Goal: Task Accomplishment & Management: Manage account settings

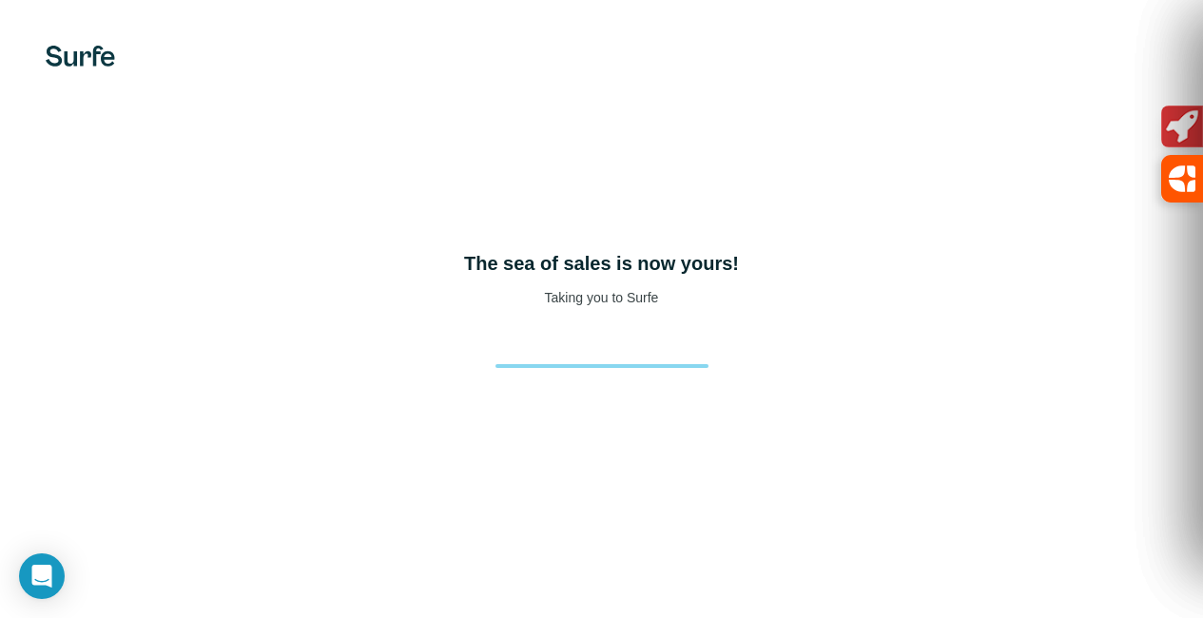
click at [87, 44] on div "The sea of sales is now yours! Taking you to Surfe" at bounding box center [601, 309] width 1203 height 618
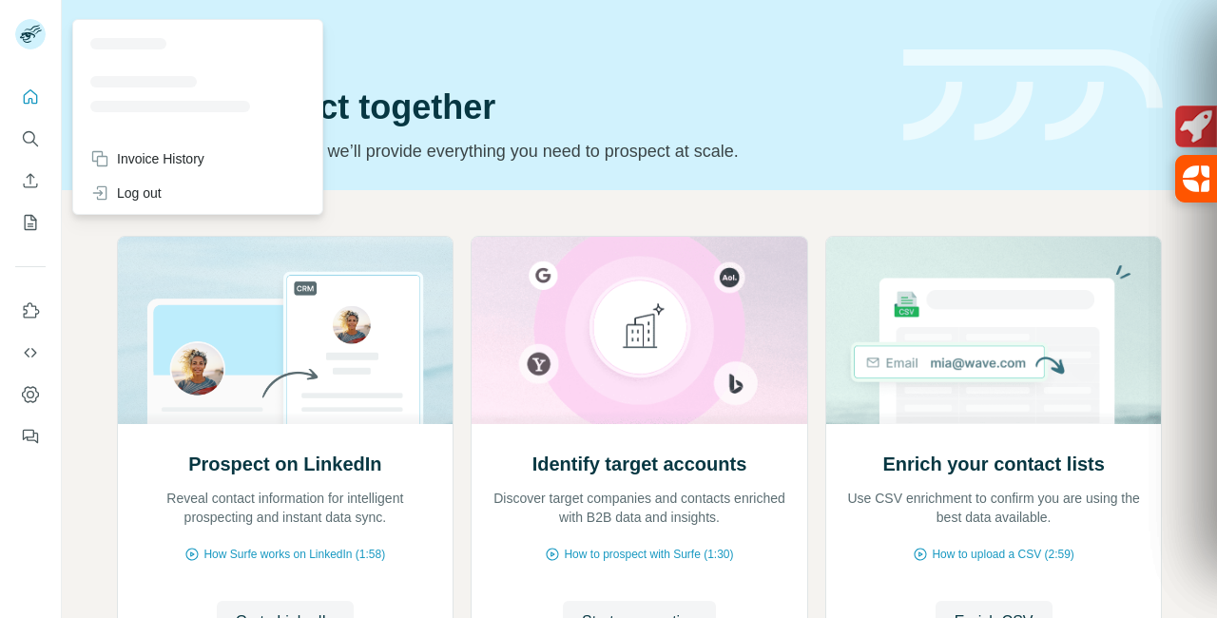
click at [29, 35] on icon at bounding box center [27, 37] width 15 height 10
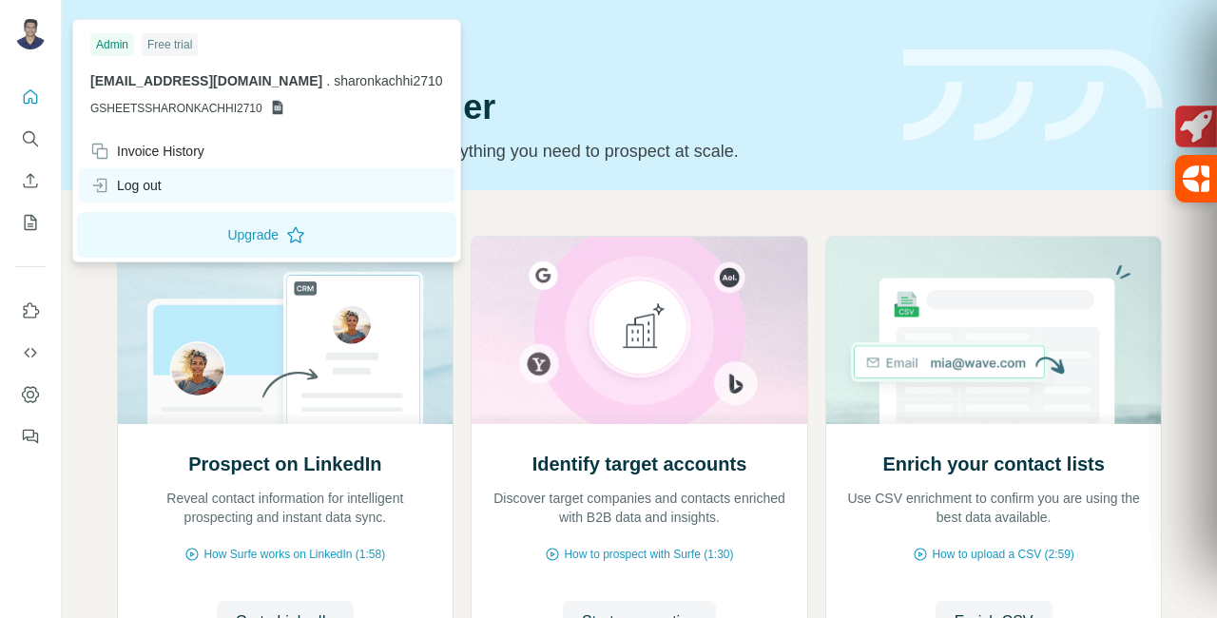
click at [168, 182] on div "Log out" at bounding box center [266, 185] width 375 height 34
